Goal: Information Seeking & Learning: Learn about a topic

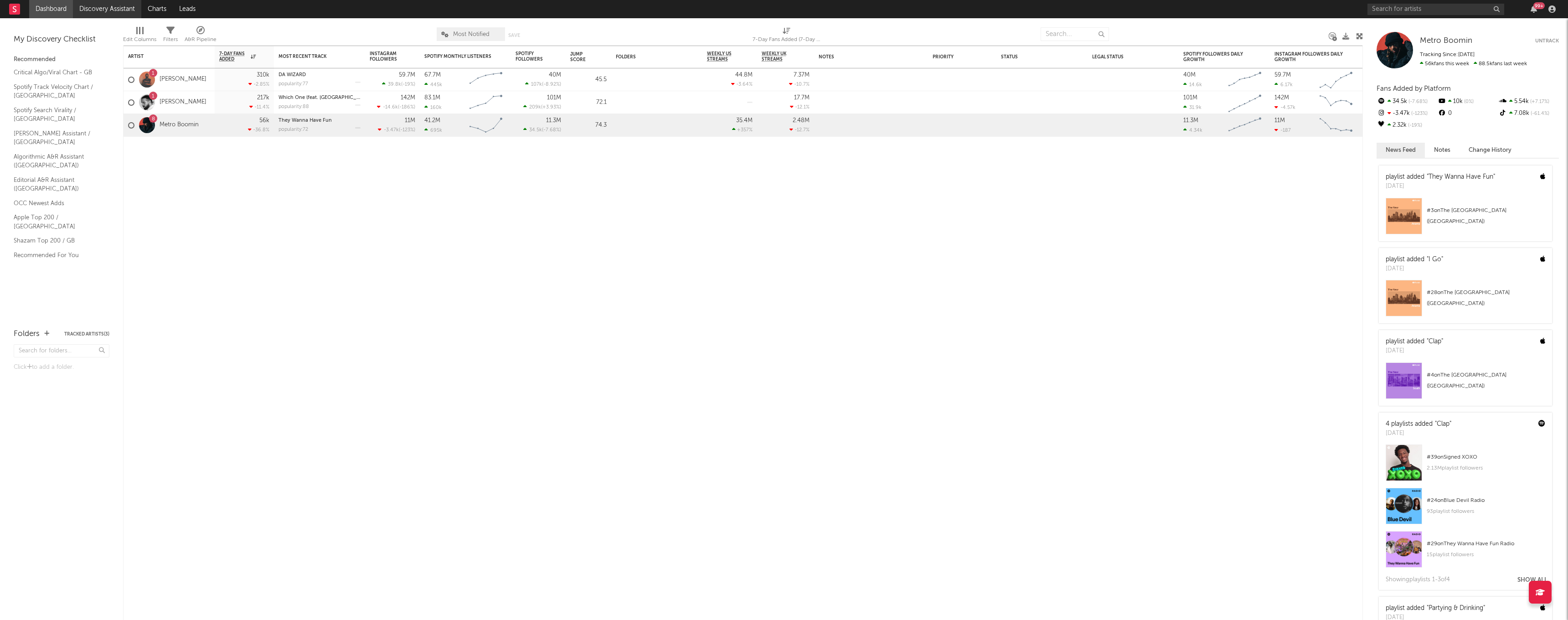
click at [104, 10] on link "Discovery Assistant" at bounding box center [106, 9] width 68 height 18
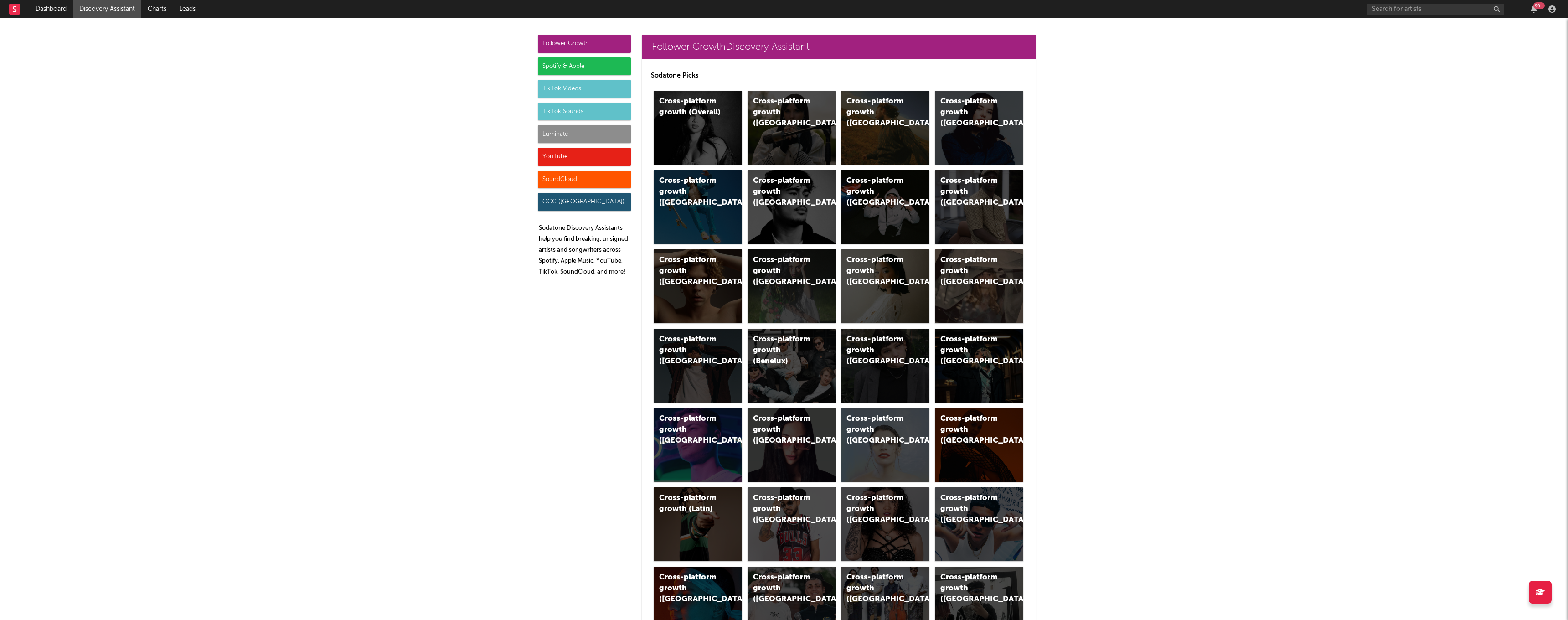
click at [564, 135] on div "Luminate" at bounding box center [584, 134] width 93 height 18
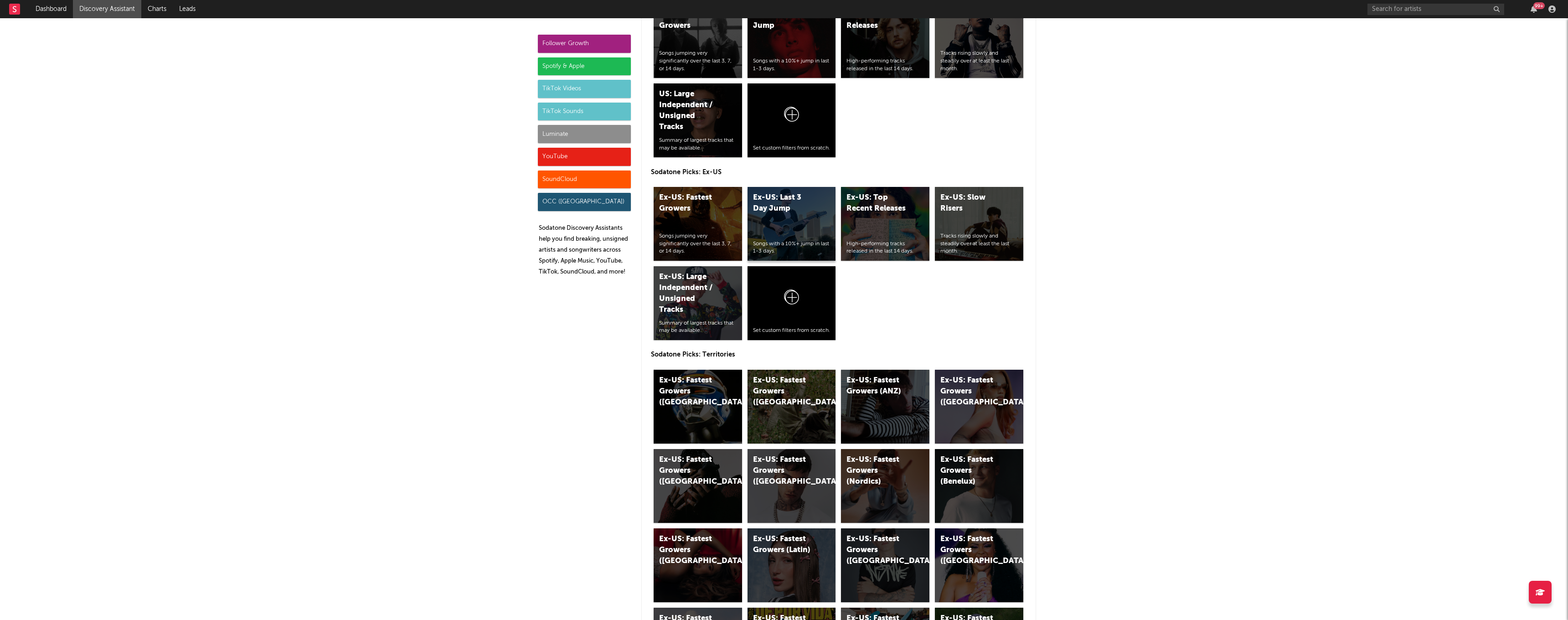
scroll to position [4176, 0]
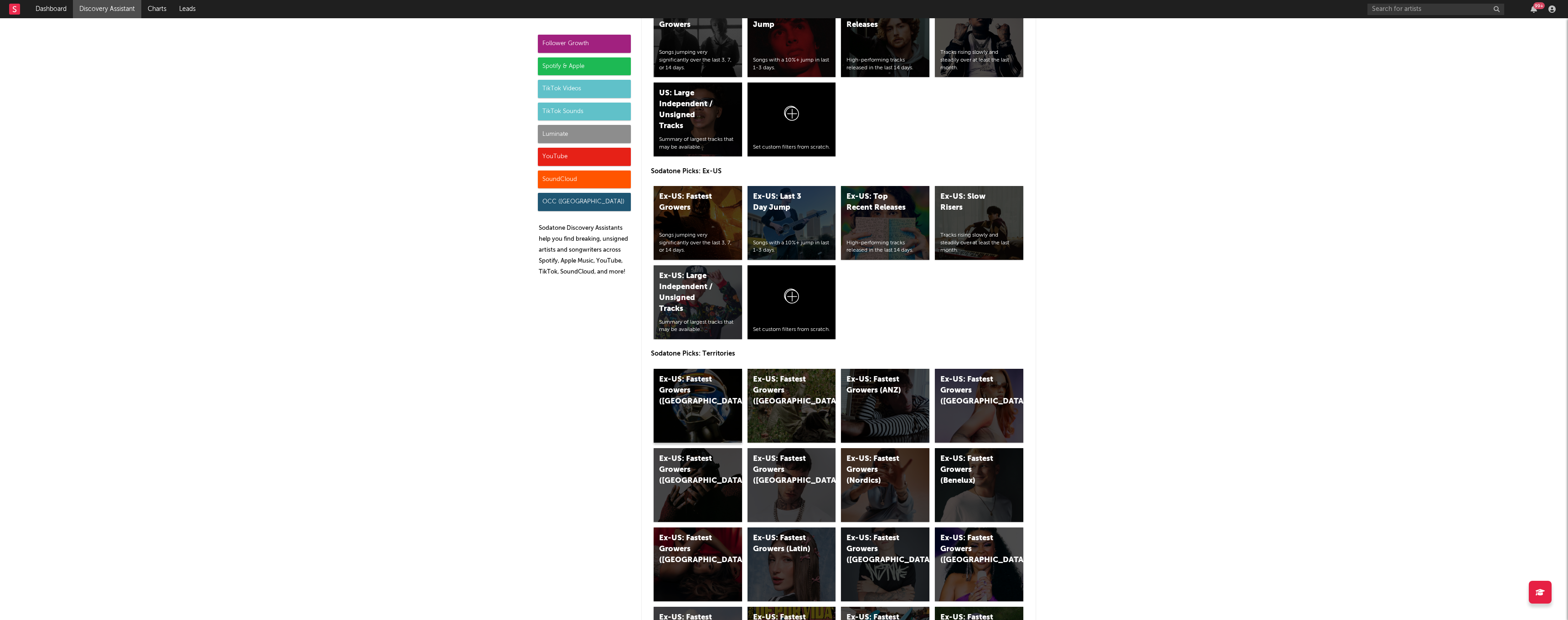
click at [711, 404] on div "Ex-US: Fastest Growers ([GEOGRAPHIC_DATA])" at bounding box center [697, 405] width 88 height 74
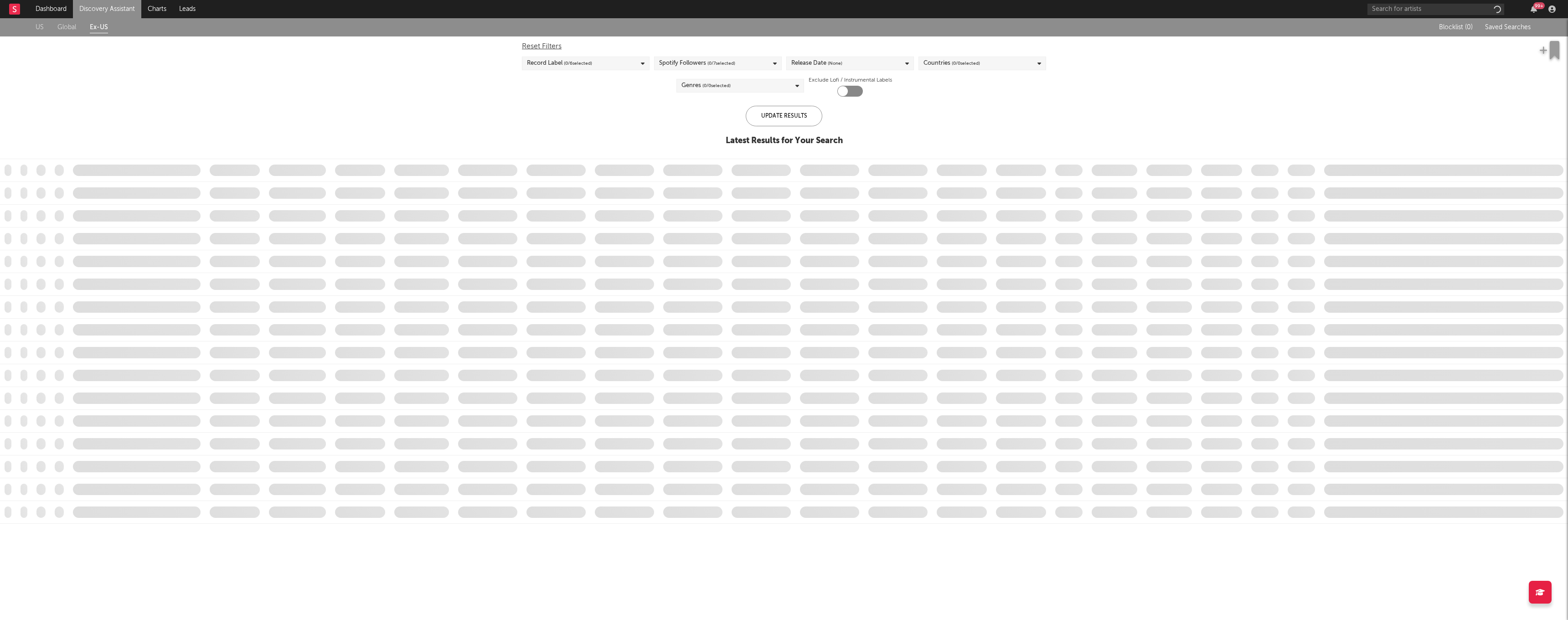
checkbox input "true"
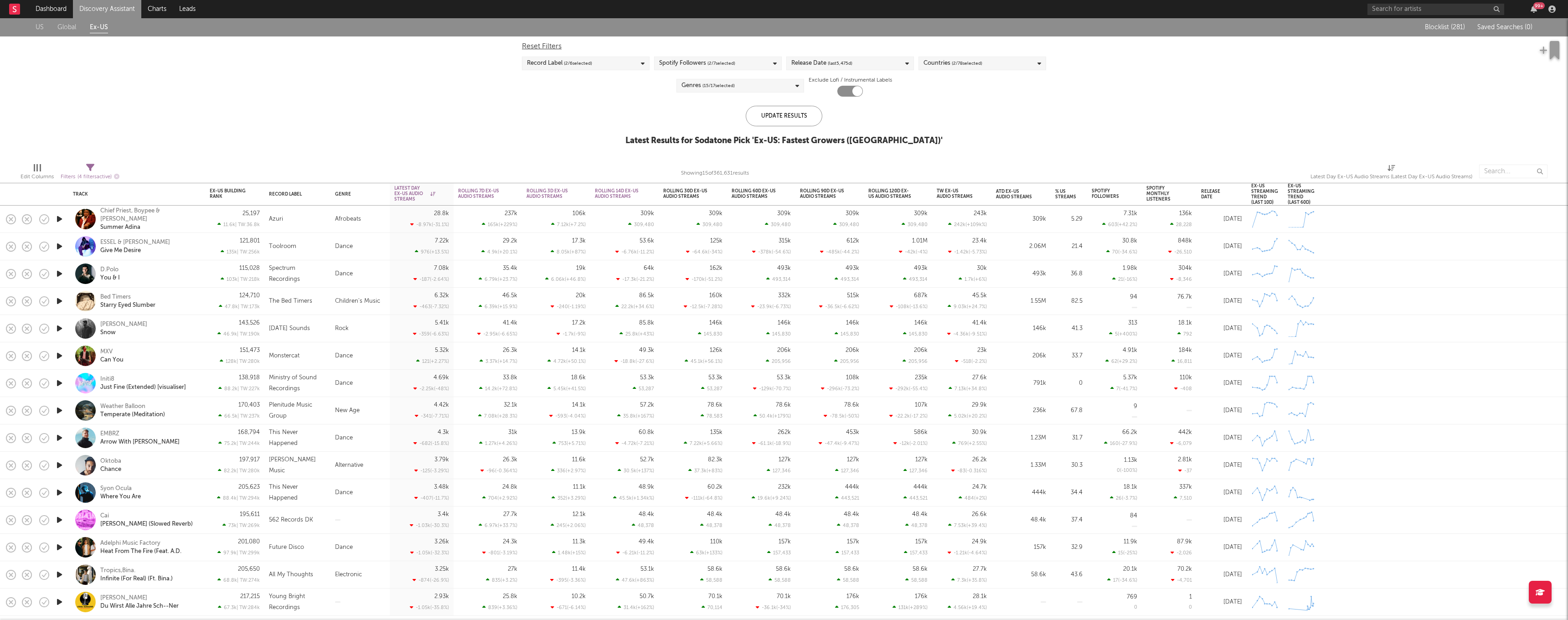
click at [963, 60] on span "( 2 / 78 selected)" at bounding box center [967, 64] width 31 height 11
click at [966, 74] on button "Select All" at bounding box center [982, 78] width 118 height 11
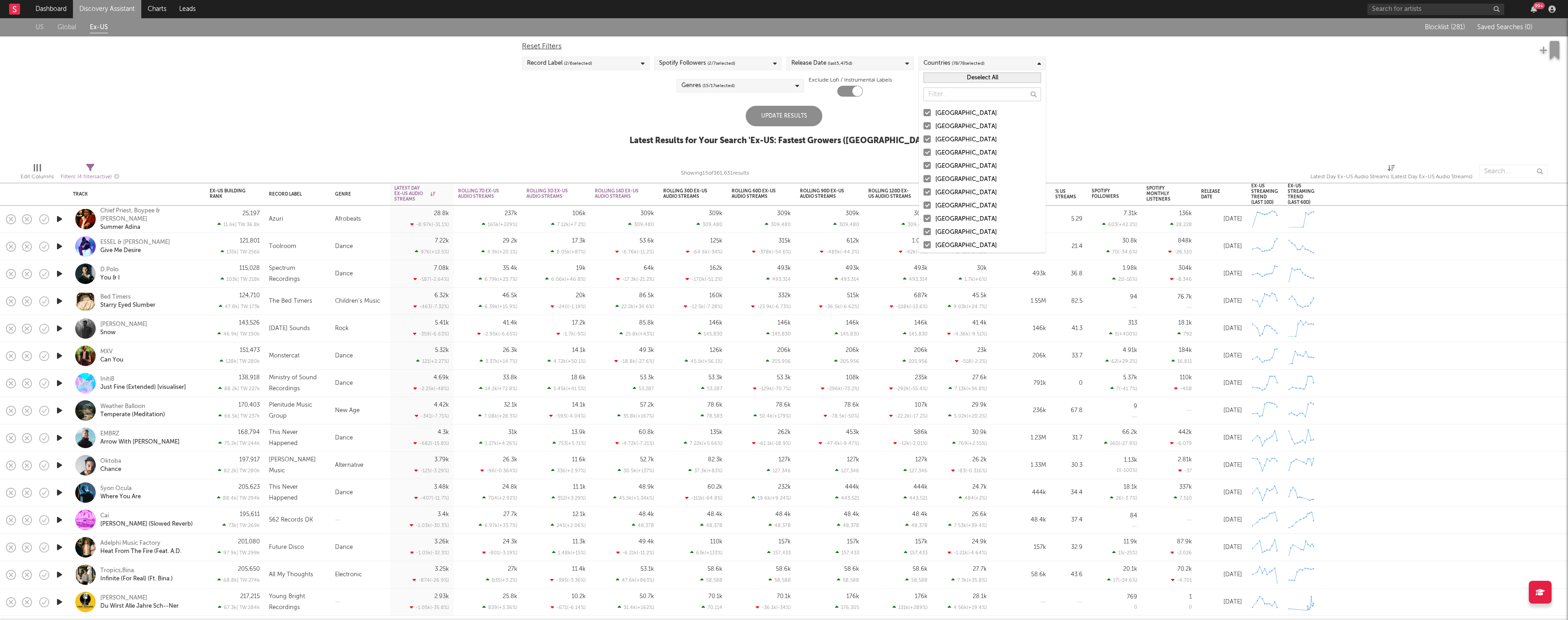
click at [966, 73] on button "Deselect All" at bounding box center [982, 78] width 118 height 11
click at [923, 110] on div at bounding box center [927, 113] width 7 height 7
click at [923, 110] on input "[GEOGRAPHIC_DATA]" at bounding box center [923, 113] width 0 height 11
click at [929, 128] on div at bounding box center [927, 126] width 7 height 7
click at [923, 128] on input "[GEOGRAPHIC_DATA]" at bounding box center [923, 127] width 0 height 11
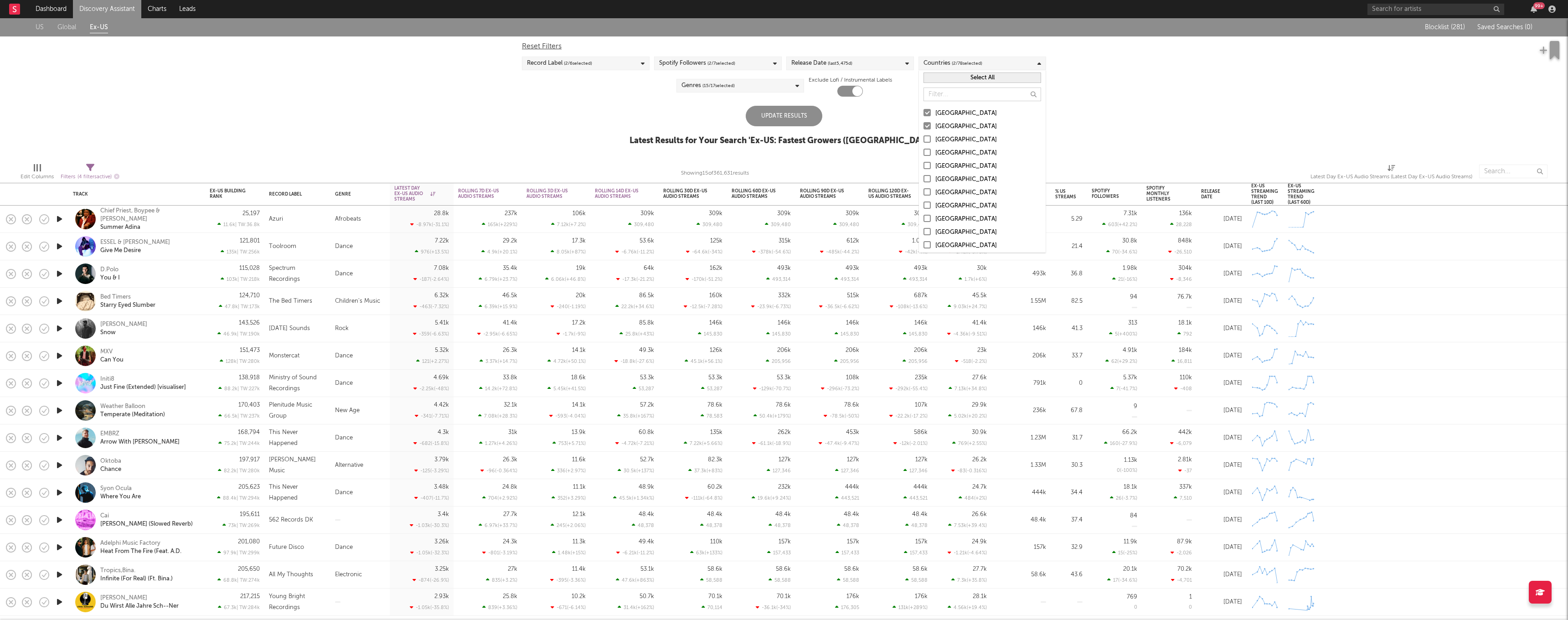
click at [929, 140] on div at bounding box center [927, 139] width 7 height 7
click at [923, 140] on input "[GEOGRAPHIC_DATA]" at bounding box center [923, 140] width 0 height 11
click at [928, 156] on label "[GEOGRAPHIC_DATA]" at bounding box center [982, 153] width 118 height 11
click at [923, 156] on input "[GEOGRAPHIC_DATA]" at bounding box center [923, 153] width 0 height 11
click at [803, 113] on div "Update Results" at bounding box center [784, 115] width 76 height 21
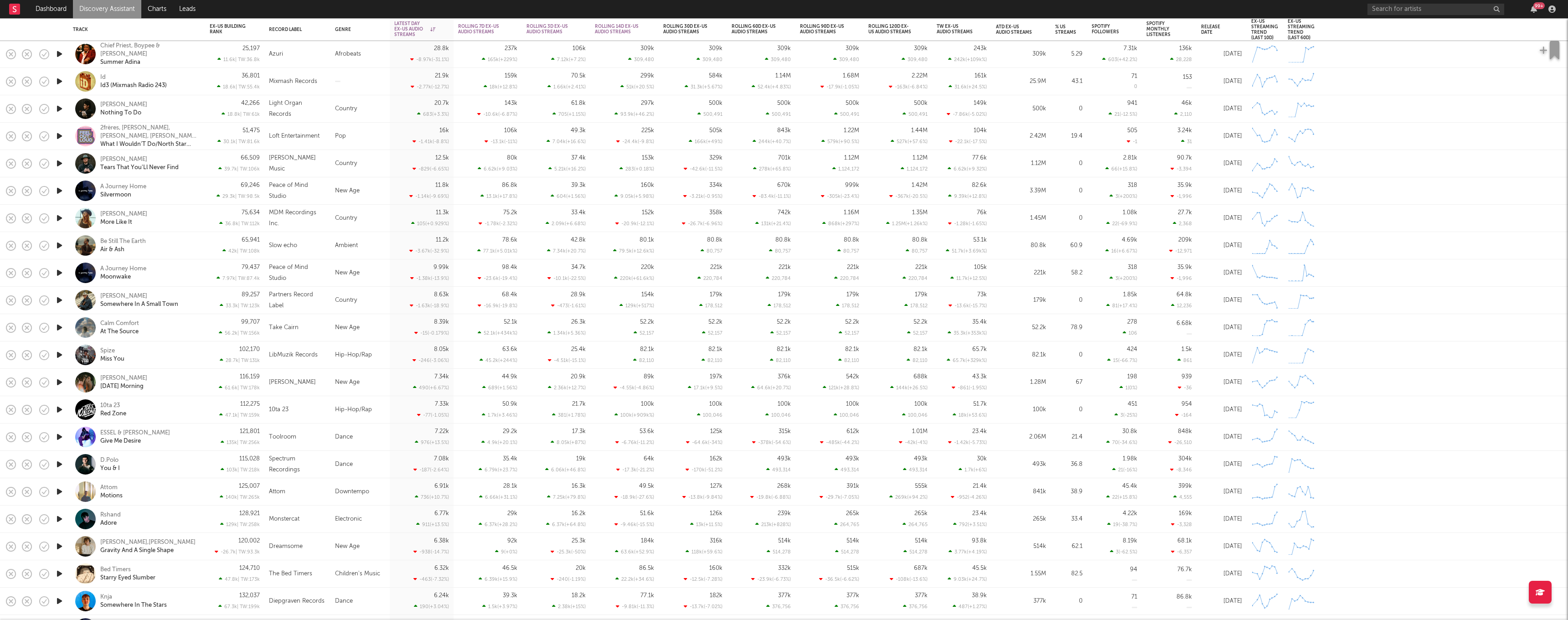
click at [61, 408] on icon "button" at bounding box center [59, 409] width 10 height 12
click at [61, 408] on icon "button" at bounding box center [59, 409] width 9 height 12
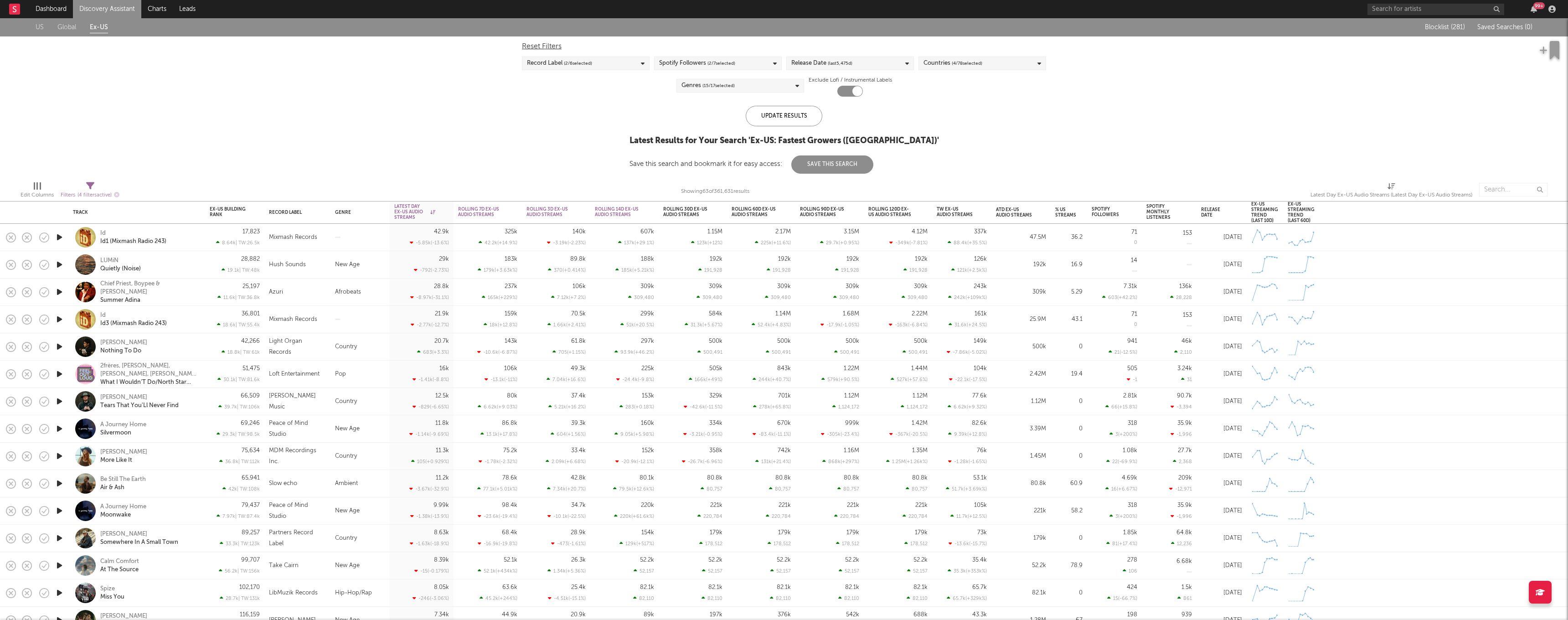
click at [106, 12] on link "Discovery Assistant" at bounding box center [106, 9] width 68 height 18
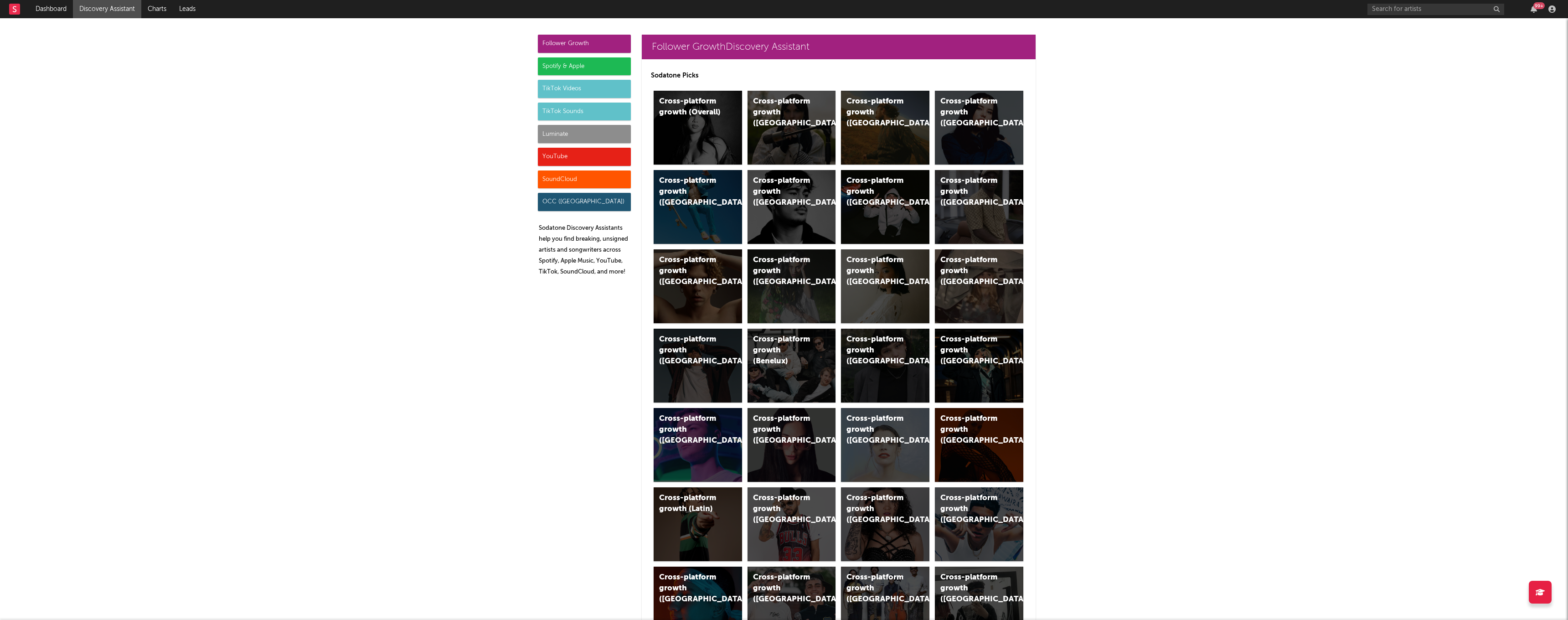
click at [590, 136] on div "Luminate" at bounding box center [584, 134] width 93 height 18
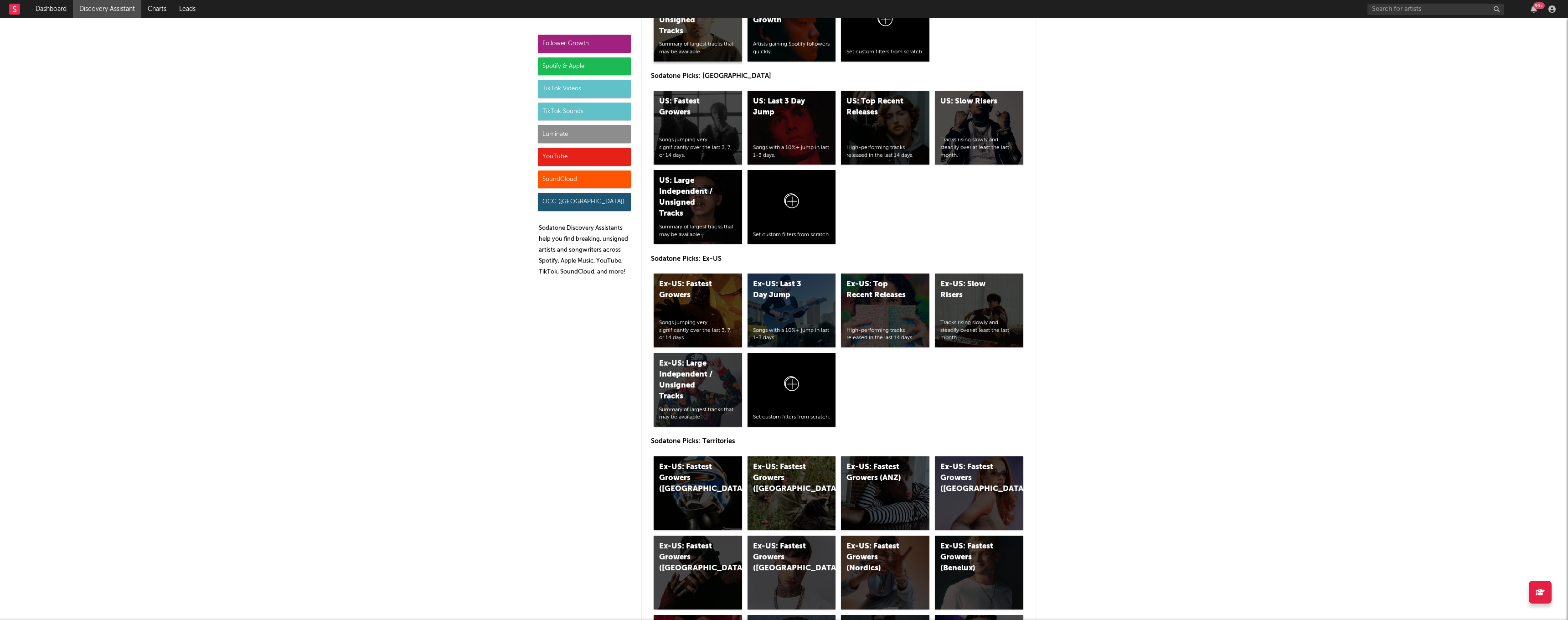
scroll to position [4098, 0]
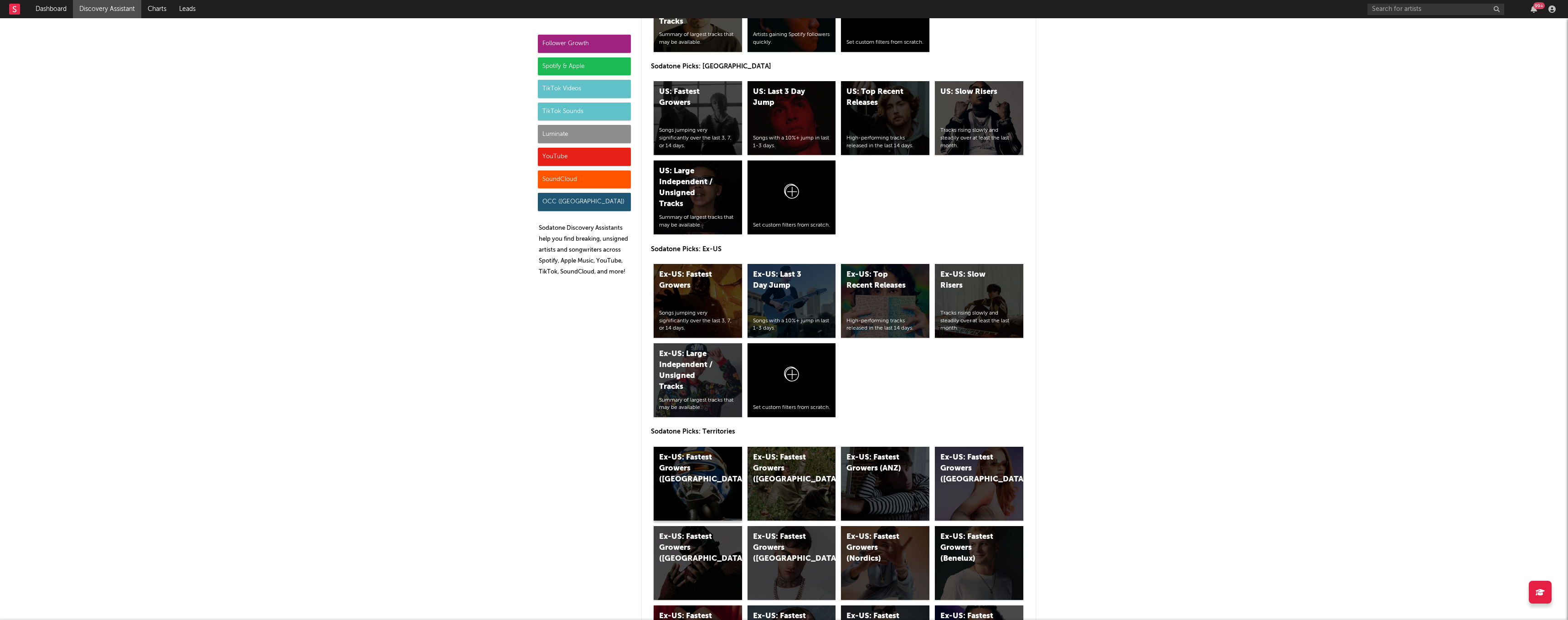
click at [703, 482] on div "Ex-US: Fastest Growers ([GEOGRAPHIC_DATA])" at bounding box center [697, 483] width 88 height 74
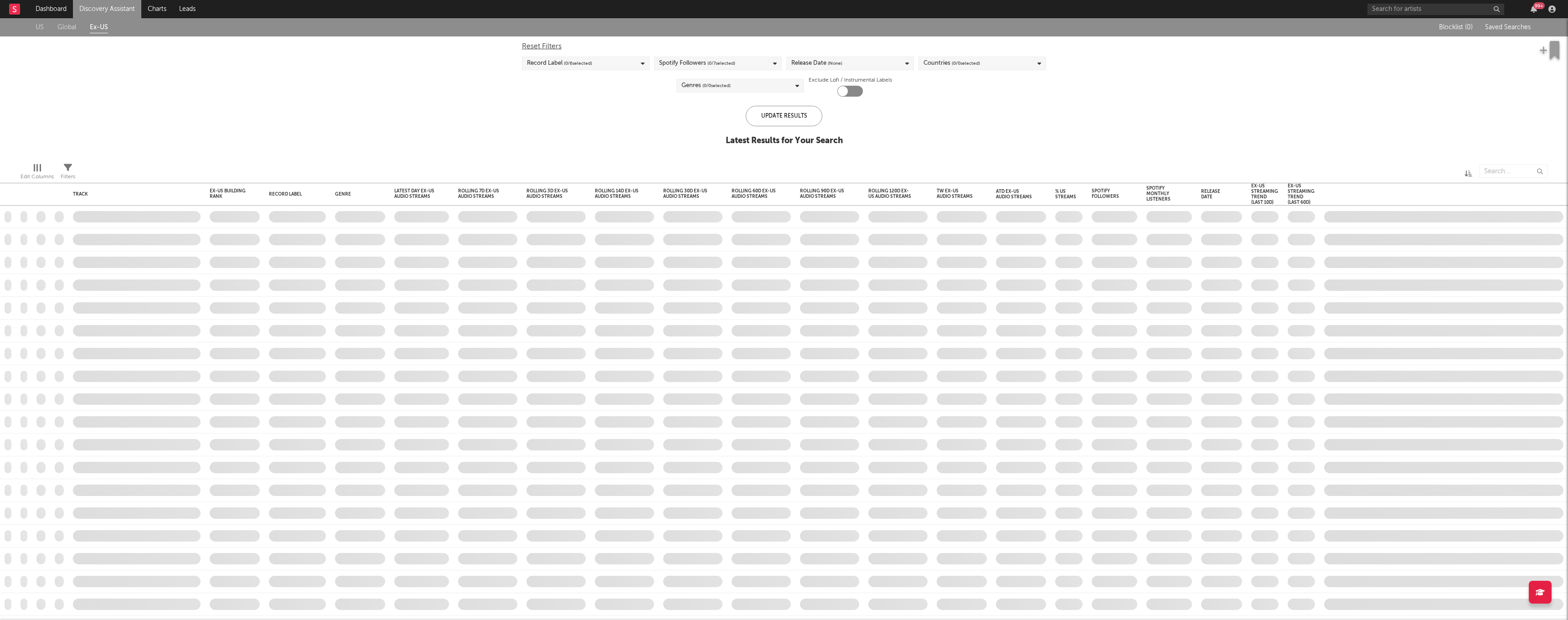
checkbox input "true"
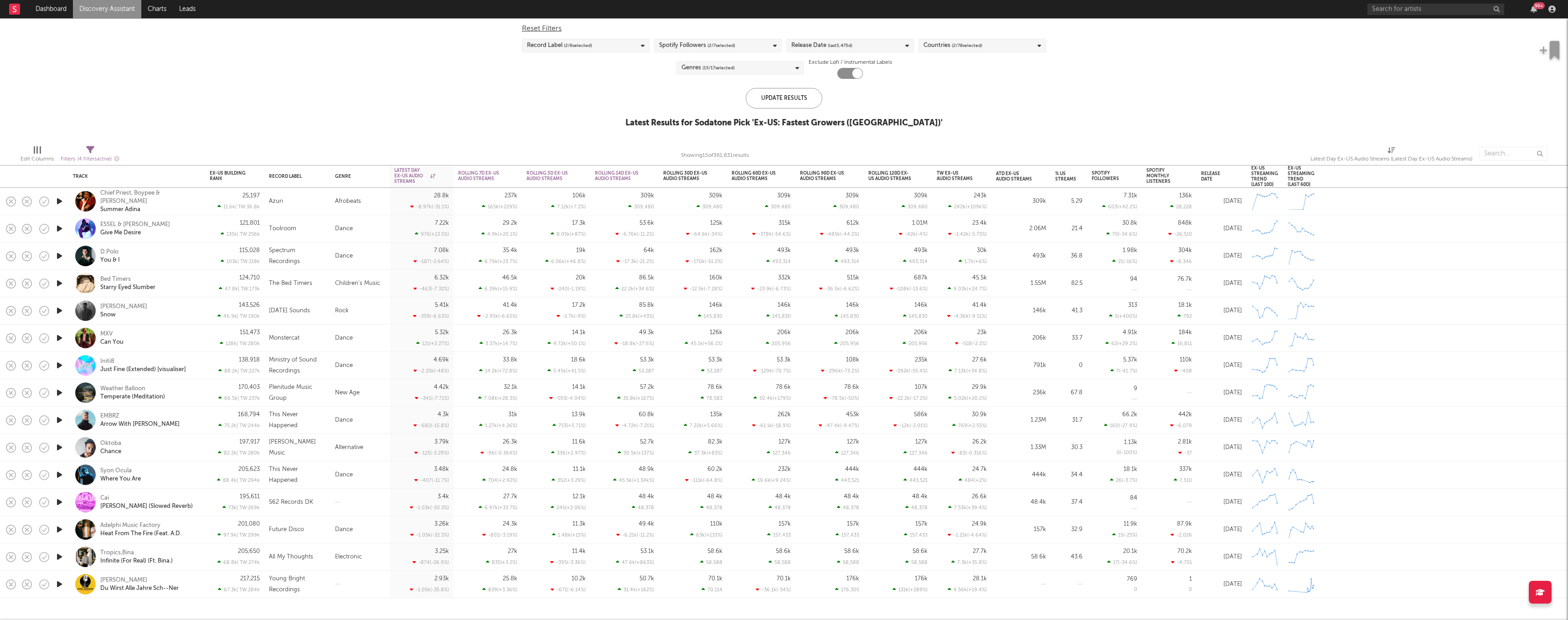
click at [113, 11] on link "Discovery Assistant" at bounding box center [106, 9] width 68 height 18
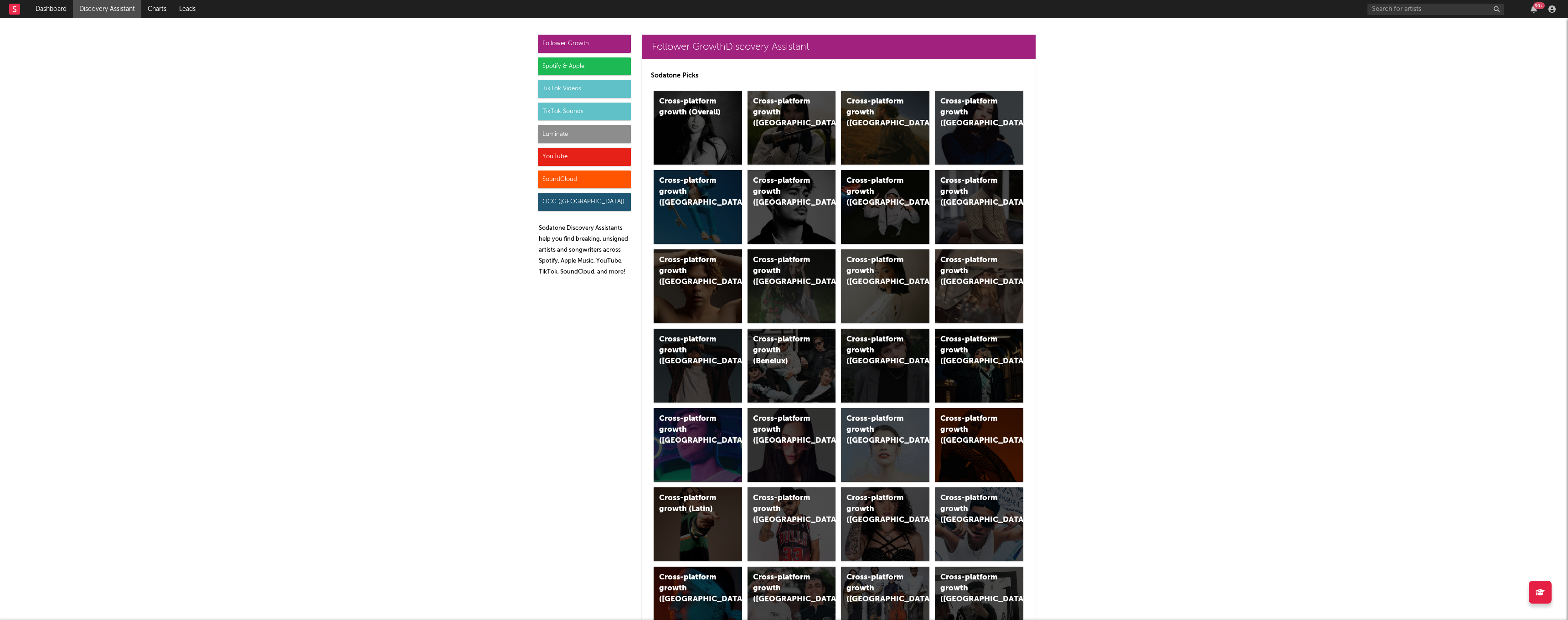
click at [577, 70] on div "Spotify & Apple" at bounding box center [584, 66] width 93 height 18
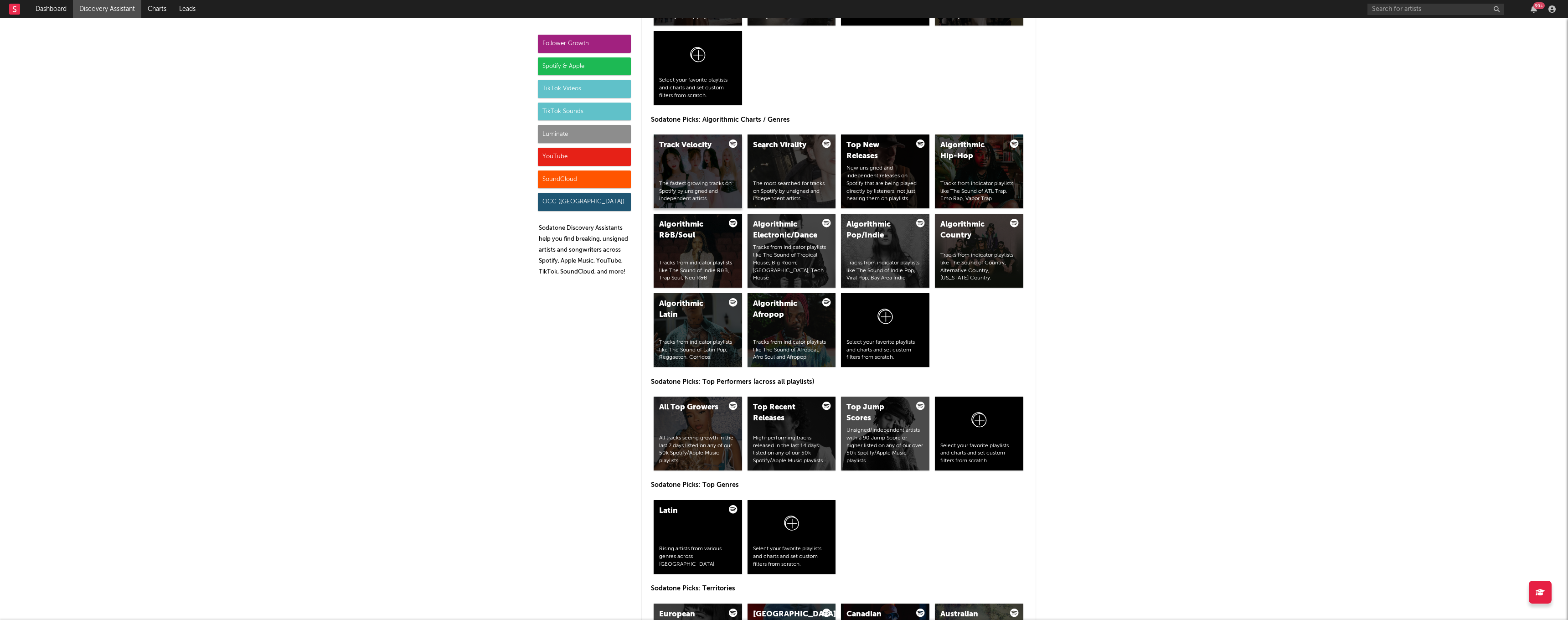
scroll to position [1052, 0]
click at [688, 428] on div "All Top Growers All tracks seeing growth in the last 7 days listed on any of ou…" at bounding box center [697, 432] width 88 height 74
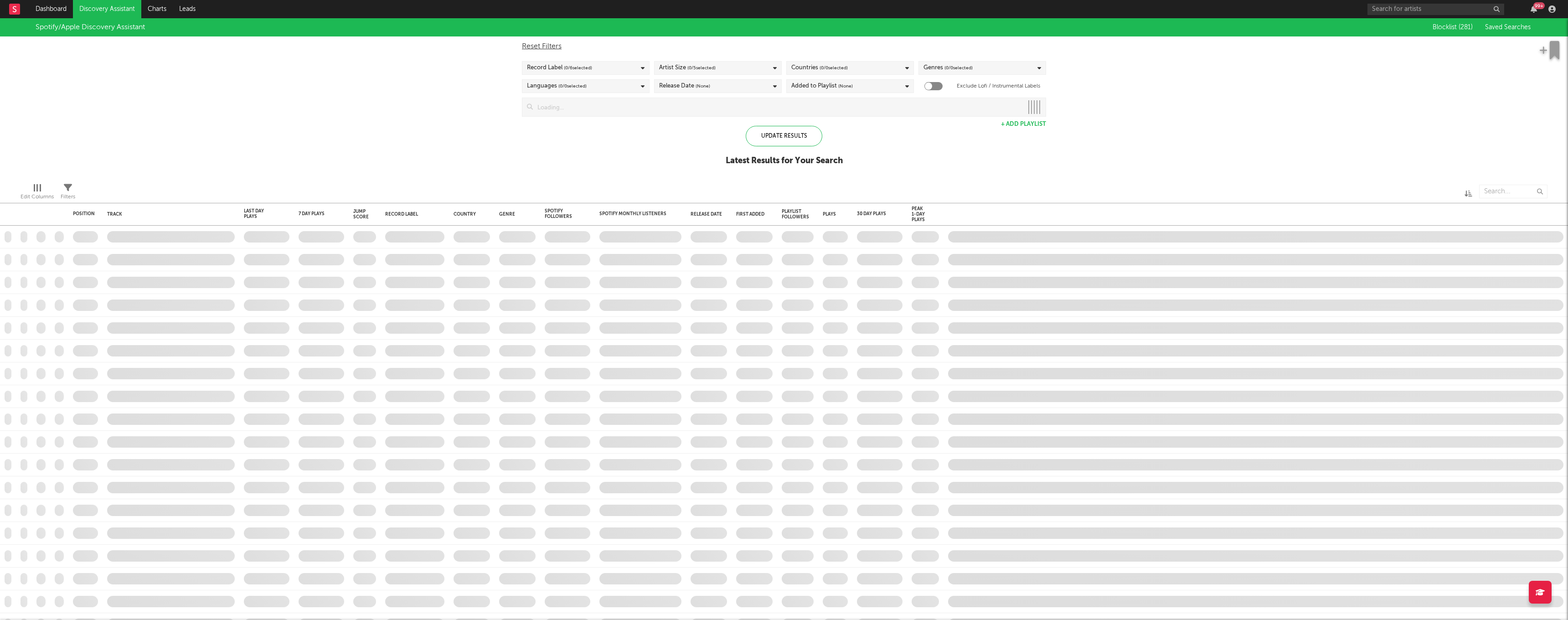
checkbox input "true"
click at [1011, 67] on div "Genres ( 0 / 0 selected)" at bounding box center [982, 67] width 128 height 14
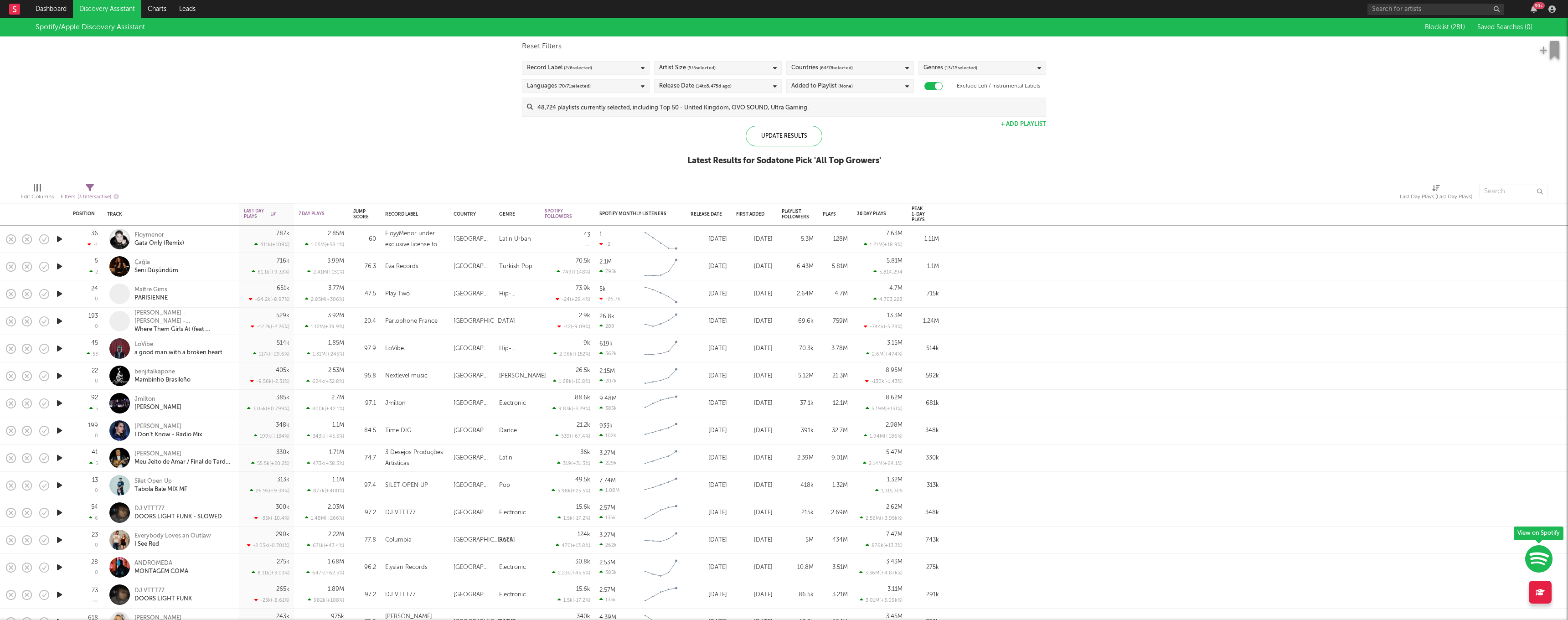
click at [840, 66] on span "( 64 / 78 selected)" at bounding box center [836, 68] width 34 height 11
click at [859, 84] on button "Select All" at bounding box center [851, 83] width 118 height 11
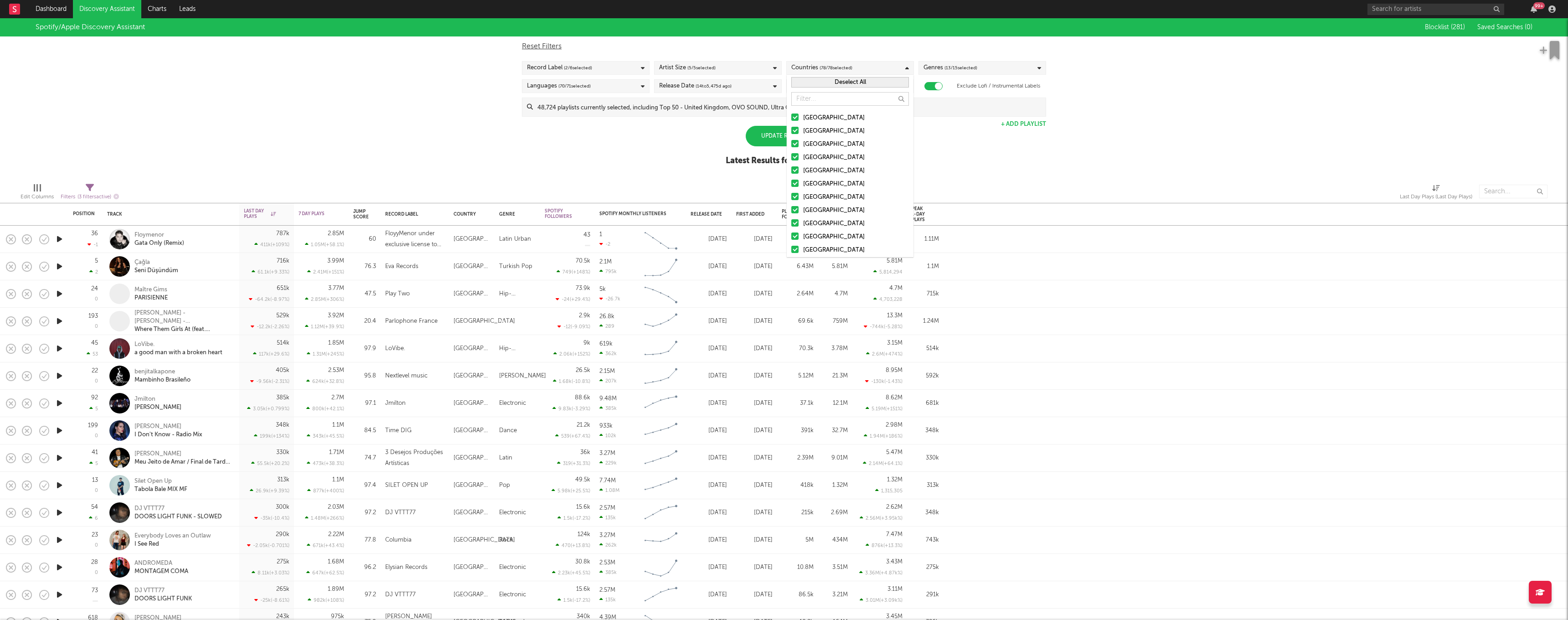
click at [860, 83] on button "Deselect All" at bounding box center [851, 83] width 118 height 11
click at [795, 119] on div at bounding box center [795, 117] width 7 height 7
click at [792, 119] on input "[GEOGRAPHIC_DATA]" at bounding box center [792, 118] width 0 height 11
click at [795, 131] on div at bounding box center [795, 131] width 7 height 7
click at [792, 131] on input "[GEOGRAPHIC_DATA]" at bounding box center [792, 132] width 0 height 11
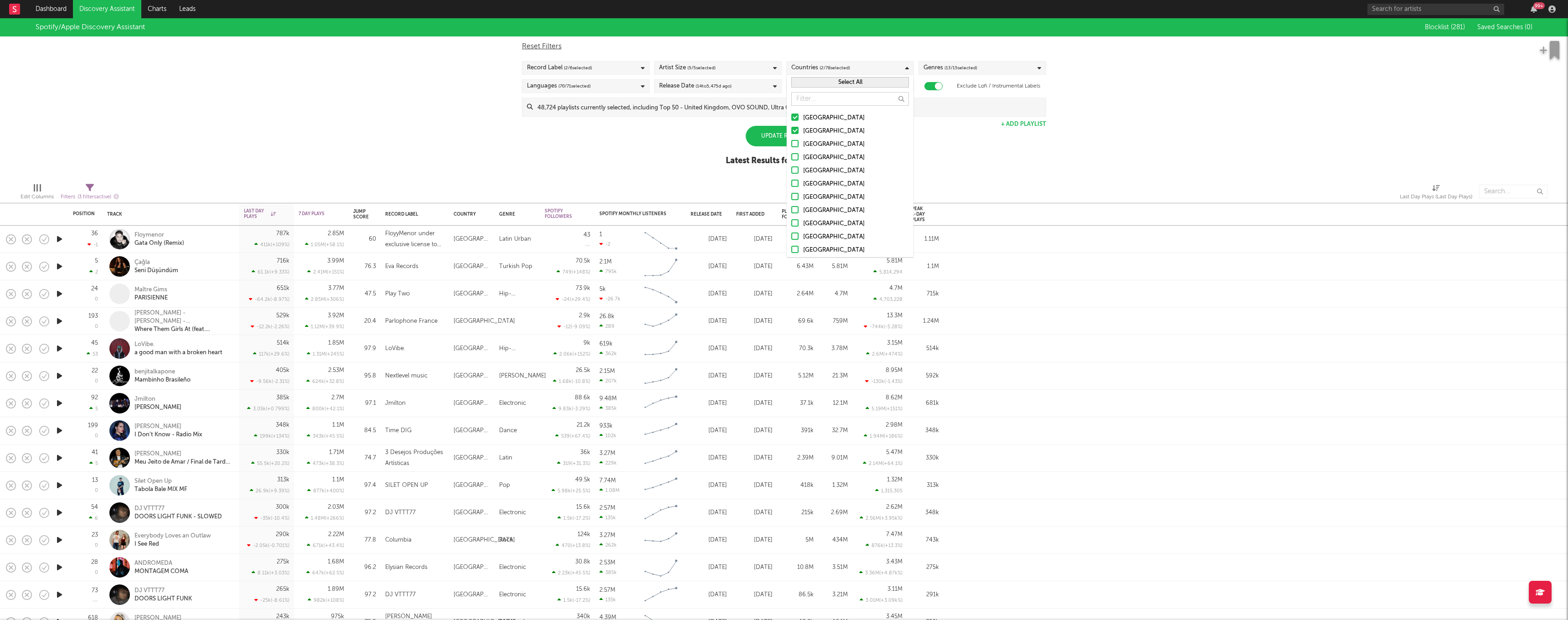
click at [794, 146] on div at bounding box center [795, 143] width 7 height 7
click at [792, 146] on input "[GEOGRAPHIC_DATA]" at bounding box center [792, 144] width 0 height 11
click at [795, 160] on div at bounding box center [795, 157] width 7 height 7
click at [792, 160] on input "[GEOGRAPHIC_DATA]" at bounding box center [792, 158] width 0 height 11
click at [795, 172] on div at bounding box center [795, 170] width 7 height 7
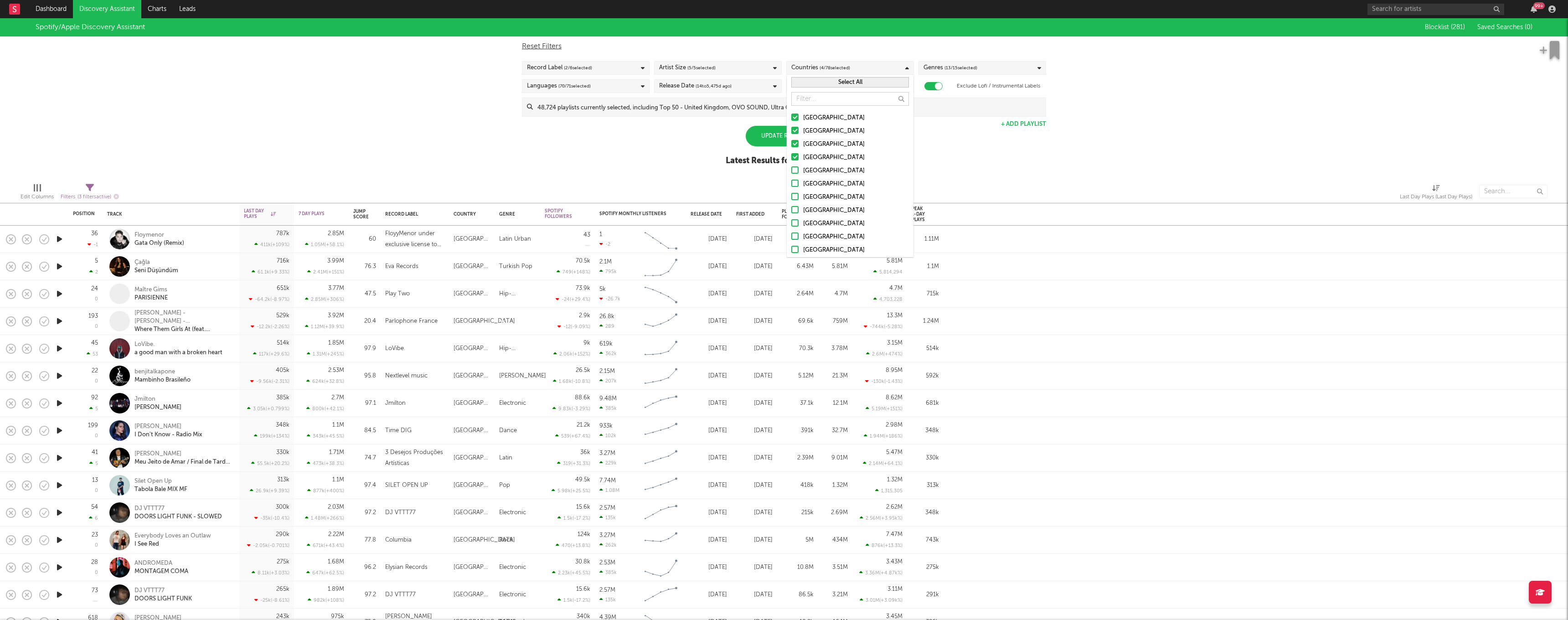
click at [792, 172] on input "[GEOGRAPHIC_DATA]" at bounding box center [792, 171] width 0 height 11
click at [769, 139] on div "Update Results" at bounding box center [784, 136] width 76 height 21
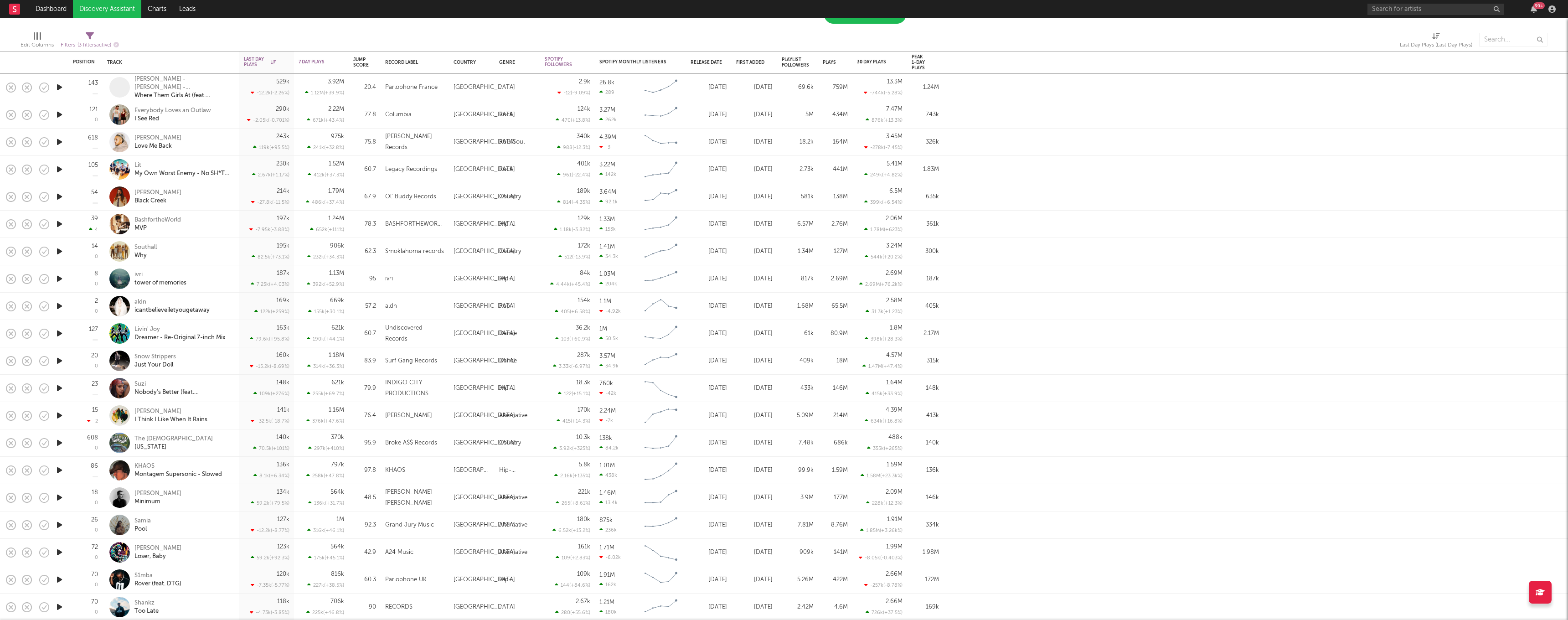
click at [59, 418] on icon "button" at bounding box center [59, 415] width 10 height 12
click at [60, 416] on icon "button" at bounding box center [59, 415] width 9 height 12
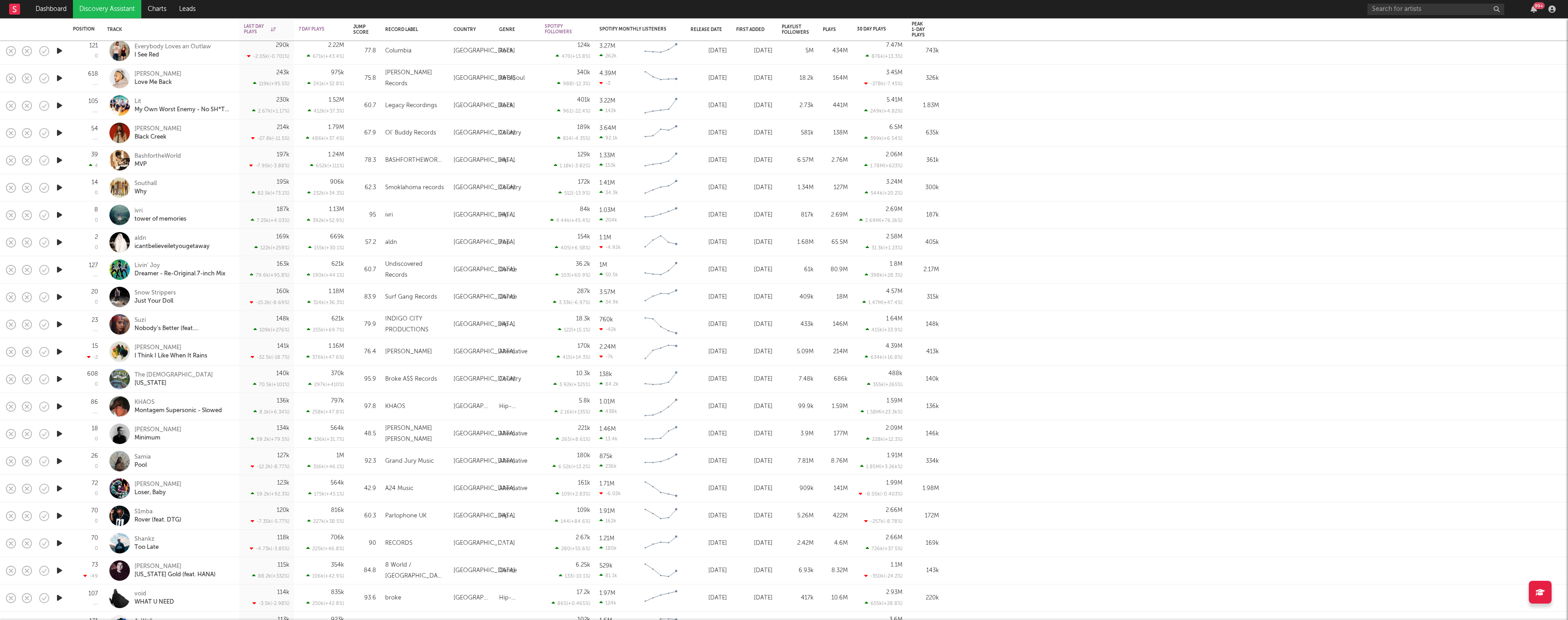
click at [58, 408] on icon "button" at bounding box center [59, 406] width 10 height 12
click at [58, 407] on icon "button" at bounding box center [59, 406] width 9 height 12
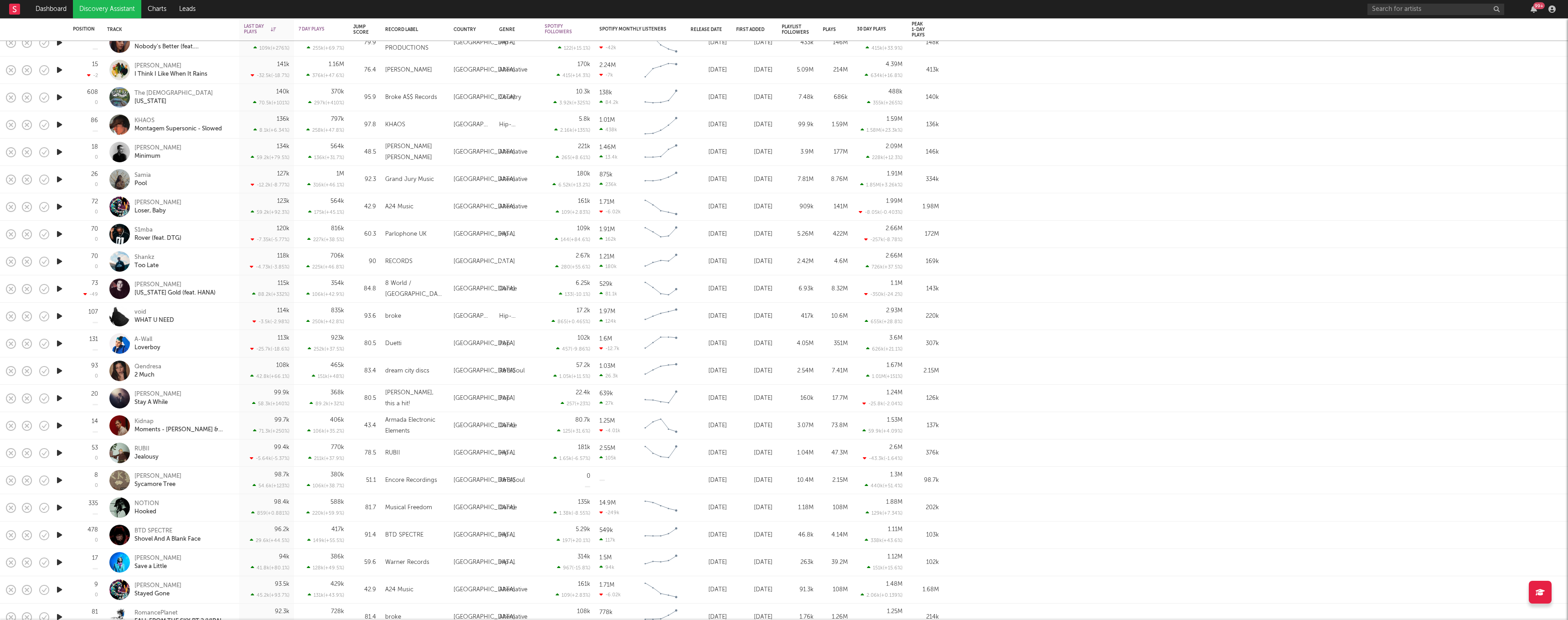
click at [57, 398] on icon "button" at bounding box center [59, 398] width 10 height 12
click at [57, 398] on icon "button" at bounding box center [59, 398] width 9 height 12
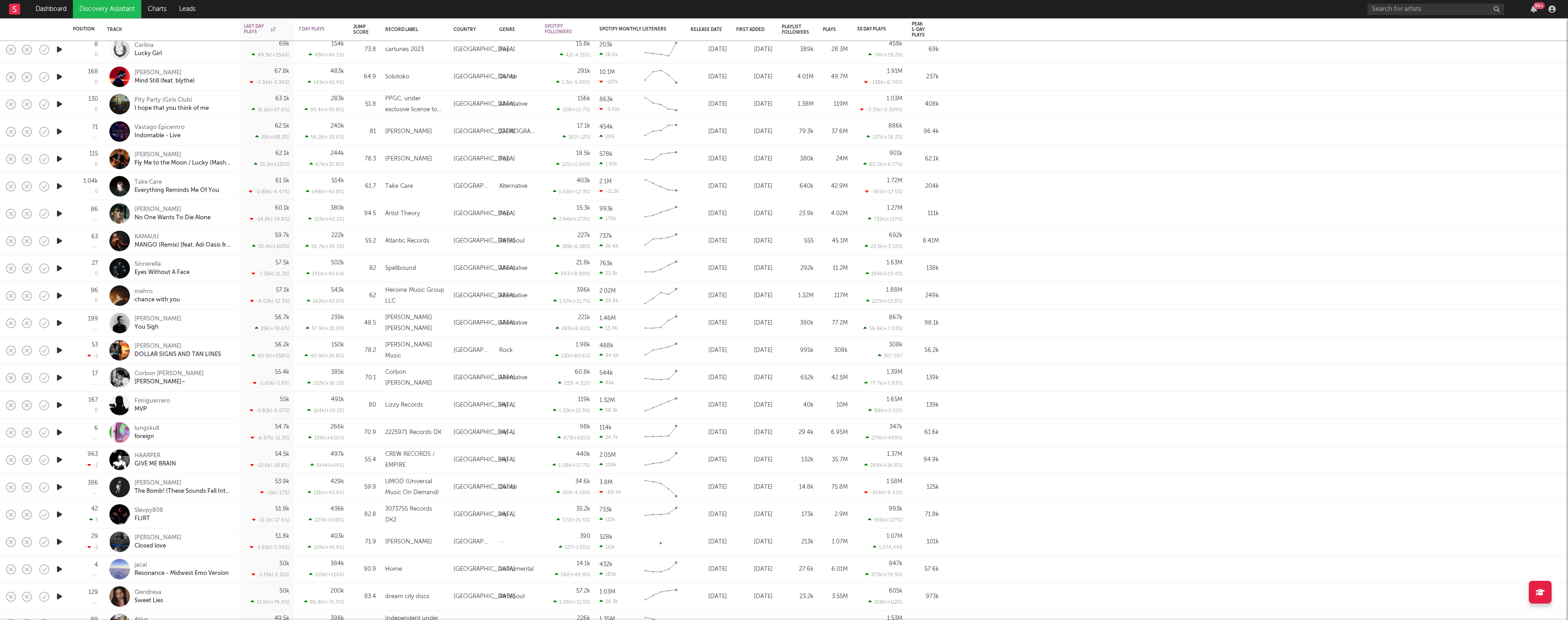
click at [60, 433] on icon "button" at bounding box center [59, 432] width 10 height 12
click at [59, 434] on icon "button" at bounding box center [59, 432] width 9 height 12
click at [1441, 2] on div "99 +" at bounding box center [1463, 9] width 192 height 18
